Goal: Check status: Check status

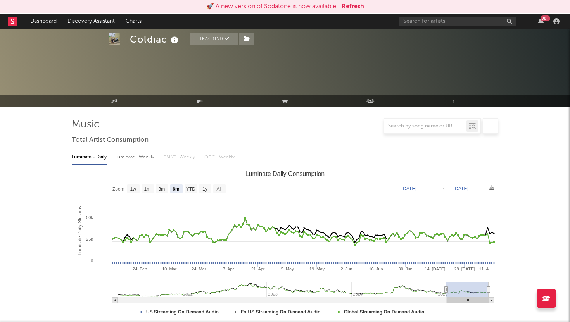
select select "6m"
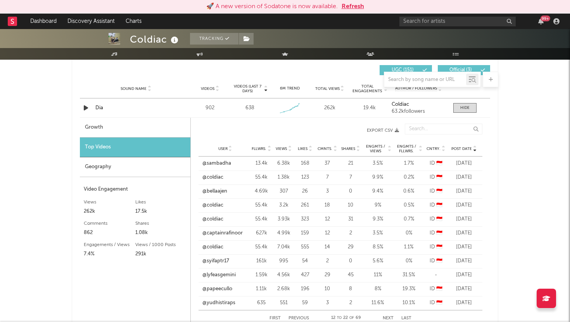
scroll to position [542, 0]
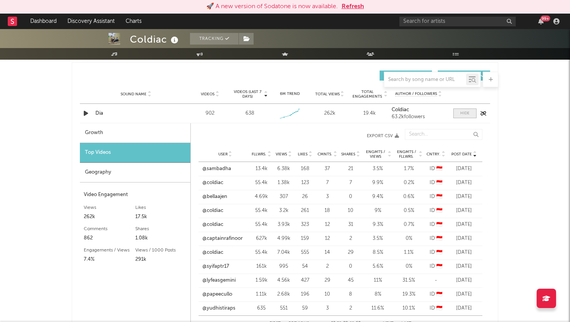
click at [460, 110] on div at bounding box center [464, 113] width 9 height 6
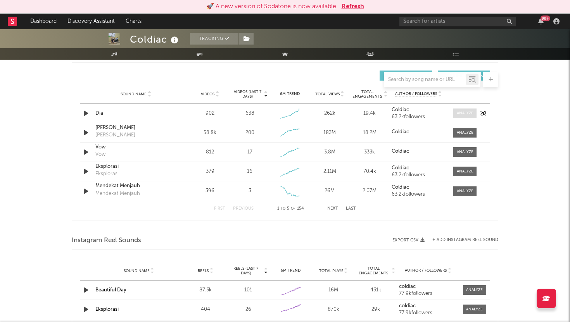
click at [460, 110] on div at bounding box center [464, 113] width 17 height 6
select select "1w"
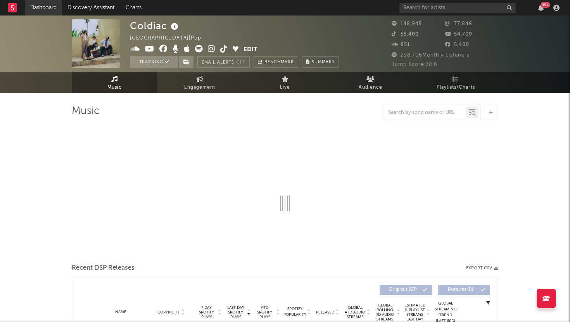
select select "6m"
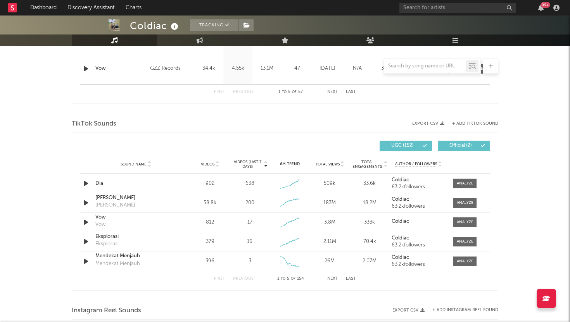
scroll to position [456, 0]
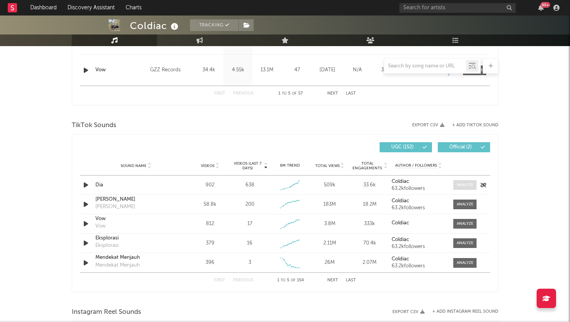
click at [474, 183] on span at bounding box center [464, 185] width 23 height 10
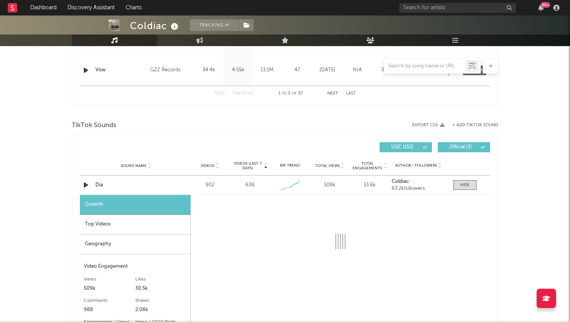
select select "1w"
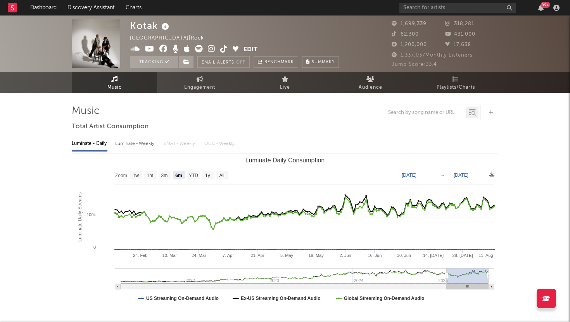
select select "6m"
